Goal: Task Accomplishment & Management: Use online tool/utility

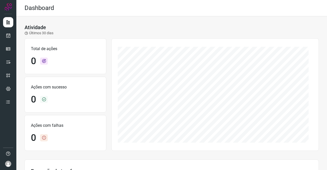
click at [13, 34] on div at bounding box center [8, 85] width 16 height 170
click at [12, 35] on link at bounding box center [8, 35] width 10 height 10
click at [6, 35] on icon at bounding box center [8, 35] width 5 height 5
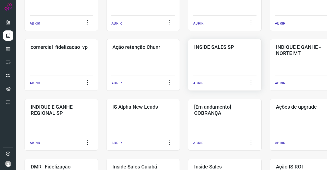
scroll to position [153, 0]
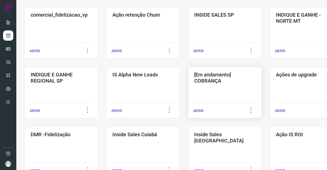
click at [228, 80] on h3 "[Em andamento] COBRANÇA" at bounding box center [224, 78] width 61 height 12
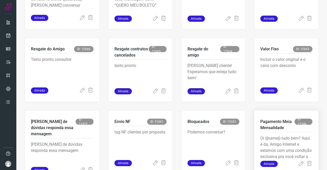
scroll to position [174, 0]
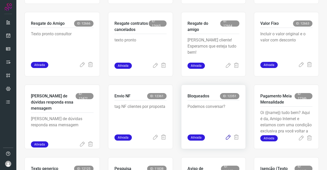
click at [225, 137] on icon at bounding box center [228, 138] width 6 height 6
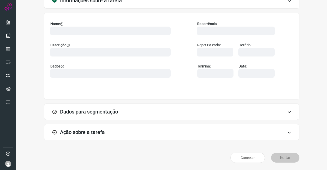
scroll to position [29, 0]
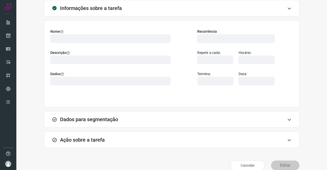
type input "569901"
type input "420621"
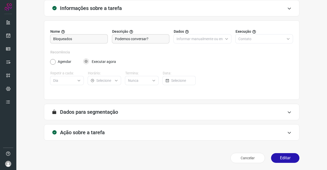
click at [82, 130] on h3 "Ação sobre a tarefa" at bounding box center [82, 132] width 45 height 6
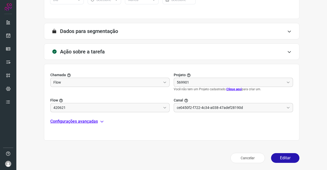
click at [79, 120] on p "Configurações avançadas" at bounding box center [74, 121] width 48 height 6
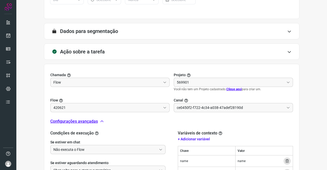
type input "Amigo 0800"
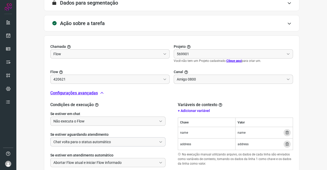
scroll to position [173, 0]
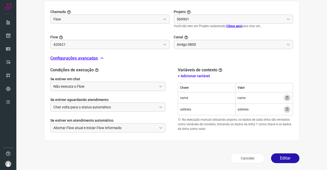
click at [84, 85] on input "Não executa o Flow" at bounding box center [105, 86] width 104 height 9
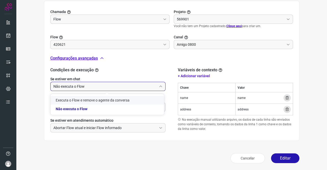
click at [73, 99] on li "Executa o Flow e remove o agente da conversa" at bounding box center [108, 100] width 114 height 9
type input "Executa o Flow e remove o agente da conversa"
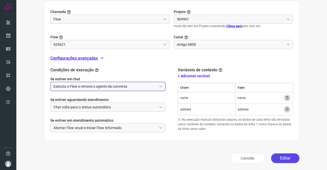
click at [276, 160] on button "Editar" at bounding box center [285, 158] width 28 height 10
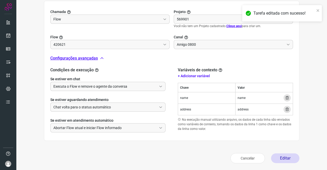
scroll to position [93, 0]
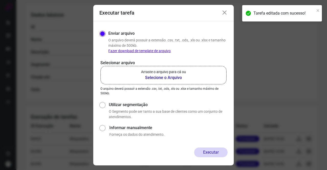
click at [159, 73] on p "Arraste o arquivo para cá ou" at bounding box center [163, 71] width 45 height 5
click at [0, 0] on input "Arraste o arquivo para cá ou Selecione o Arquivo" at bounding box center [0, 0] width 0 height 0
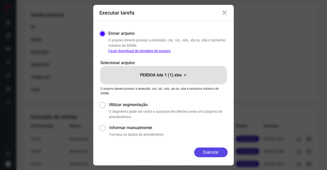
click at [215, 153] on button "Executar" at bounding box center [211, 153] width 34 height 10
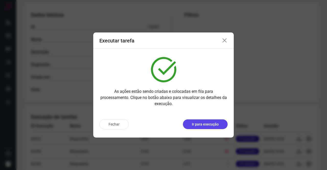
click at [221, 124] on button "Ir para execução" at bounding box center [205, 124] width 45 height 10
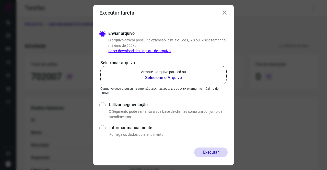
click at [153, 74] on p "Arraste o arquivo para cá ou" at bounding box center [163, 71] width 45 height 5
click at [0, 0] on input "Arraste o arquivo para cá ou Selecione o Arquivo" at bounding box center [0, 0] width 0 height 0
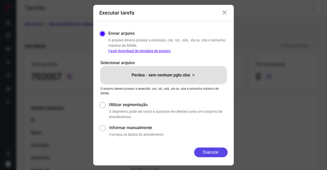
click at [213, 155] on button "Executar" at bounding box center [211, 153] width 34 height 10
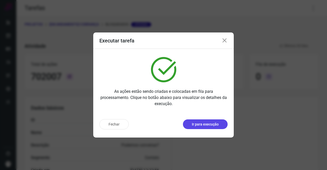
click at [211, 122] on p "Ir para execução" at bounding box center [205, 124] width 27 height 5
